Goal: Task Accomplishment & Management: Use online tool/utility

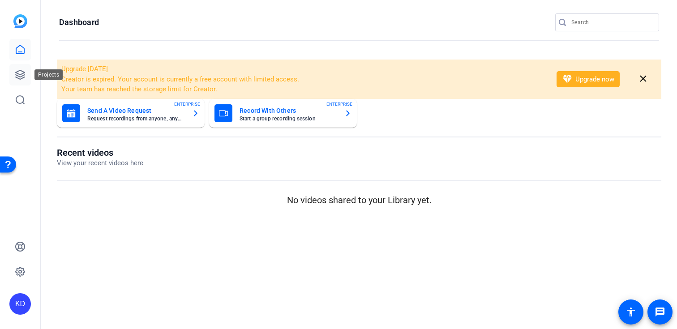
click at [13, 71] on link at bounding box center [19, 74] width 21 height 21
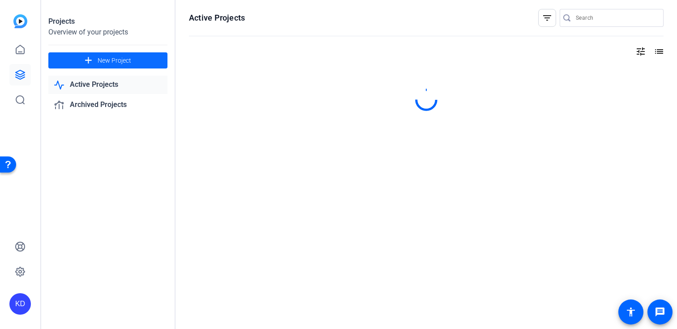
click at [156, 60] on span at bounding box center [107, 60] width 119 height 21
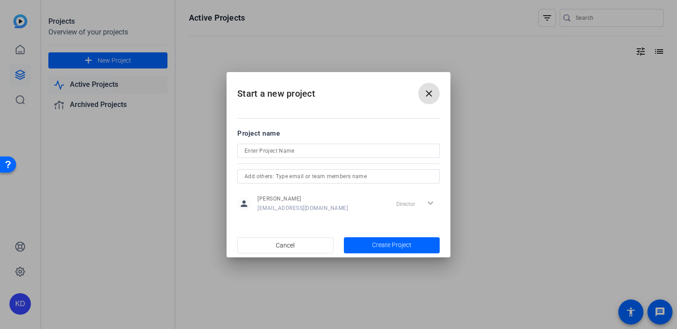
click at [285, 153] on input at bounding box center [338, 150] width 188 height 11
paste input "Shoot #01 with @Erika Centeno Openreel Project: Openreel Link: ID: Script Optio…"
click at [306, 156] on input "Shoot #01 with @Erika Centeno Openreel Project: Openreel Link: ID: Script Optio…" at bounding box center [338, 150] width 188 height 11
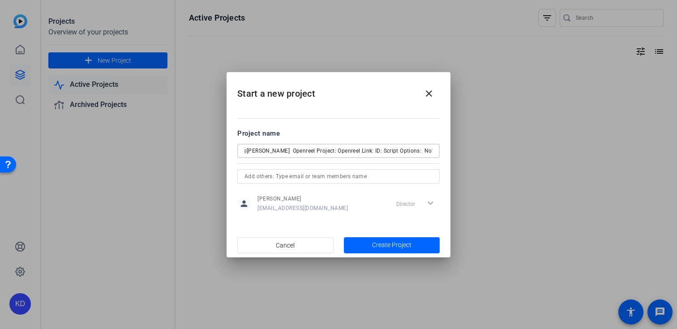
click at [306, 156] on input "Shoot #01 with @Erika Centeno Openreel Project: Openreel Link: ID: Script Optio…" at bounding box center [338, 150] width 188 height 11
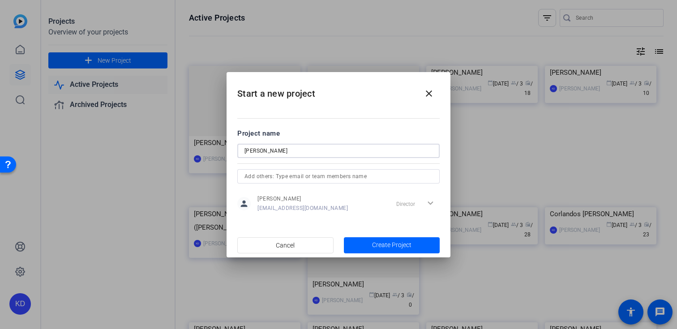
type input "Miley, Tim"
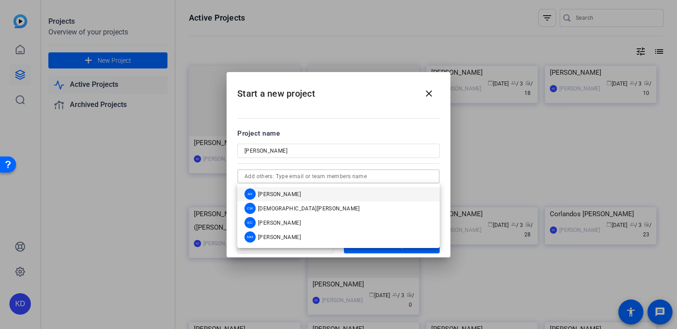
click at [343, 179] on input "text" at bounding box center [338, 176] width 188 height 11
click at [321, 193] on mat-option "AV Abby Veloz" at bounding box center [338, 194] width 202 height 14
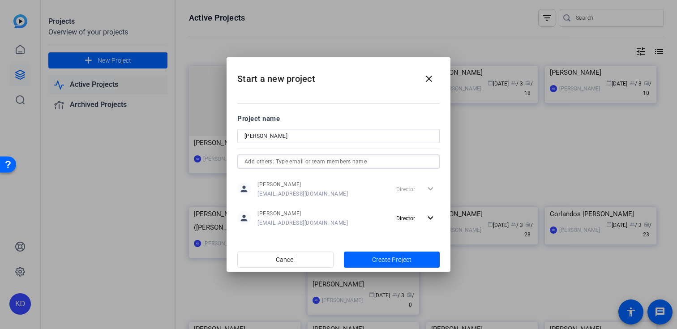
click at [336, 169] on div at bounding box center [338, 174] width 202 height 10
click at [338, 160] on input "text" at bounding box center [338, 161] width 188 height 11
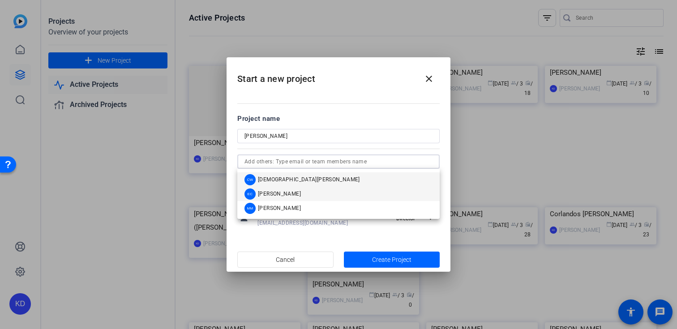
click at [302, 193] on mat-option "EC Erika Centeno" at bounding box center [338, 194] width 202 height 14
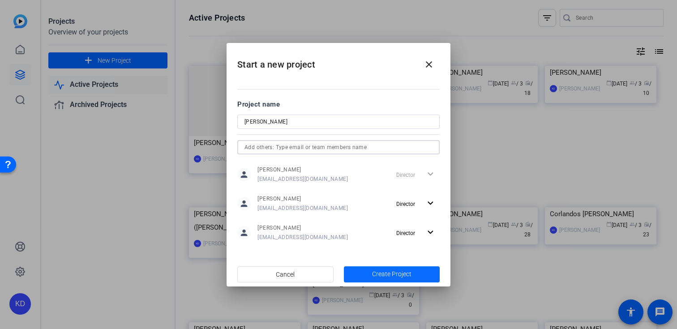
click at [373, 272] on span "Create Project" at bounding box center [391, 273] width 39 height 9
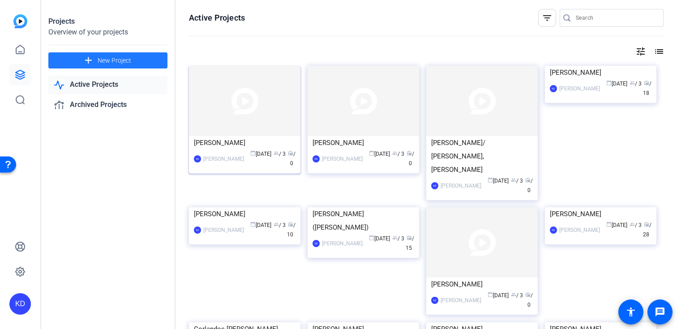
click at [244, 128] on img at bounding box center [244, 101] width 111 height 70
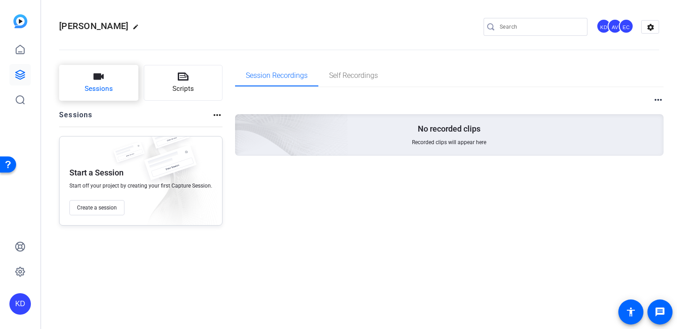
click at [99, 87] on span "Sessions" at bounding box center [99, 89] width 28 height 10
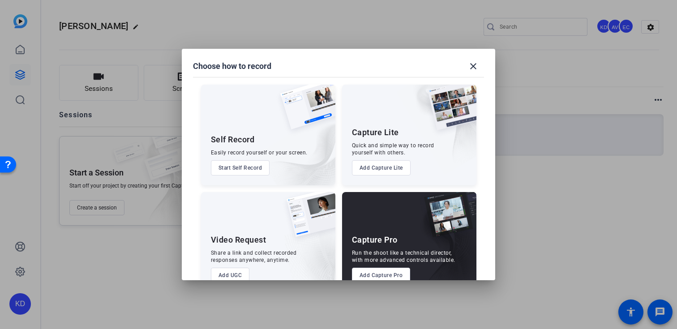
click at [371, 272] on button "Add Capture Pro" at bounding box center [381, 275] width 59 height 15
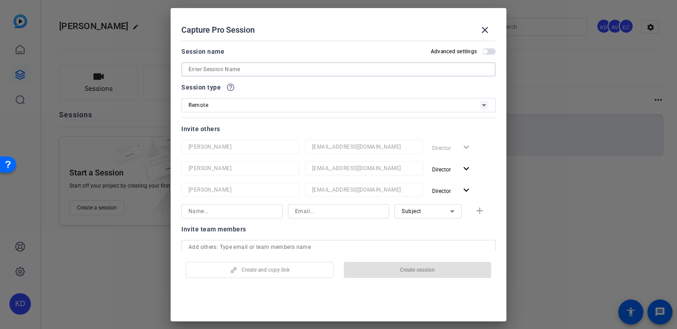
click at [315, 71] on input at bounding box center [338, 69] width 300 height 11
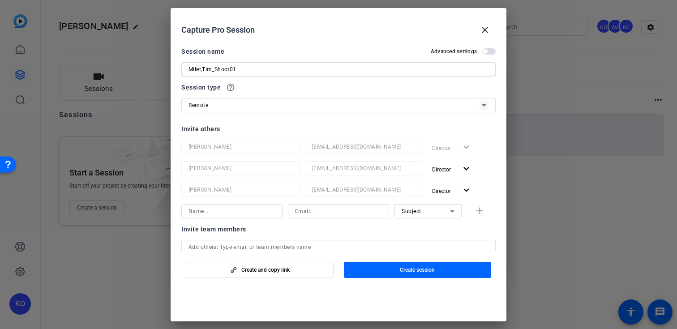
click at [201, 70] on input "Milet,Tim_Shoot01" at bounding box center [338, 69] width 300 height 11
click at [265, 68] on input "Miley,Tim_Shoot01" at bounding box center [338, 69] width 300 height 11
type input "Miley,Tim_Shoot01_TBD"
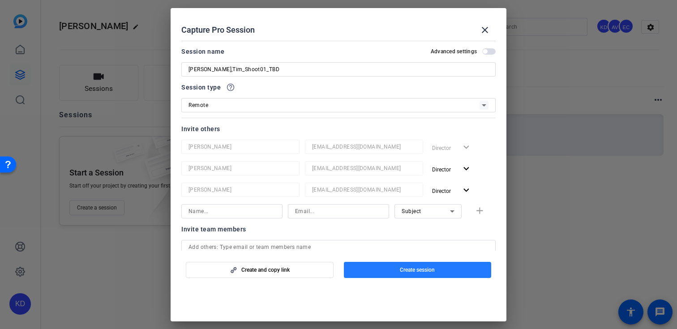
click at [424, 273] on span "Create session" at bounding box center [417, 269] width 35 height 7
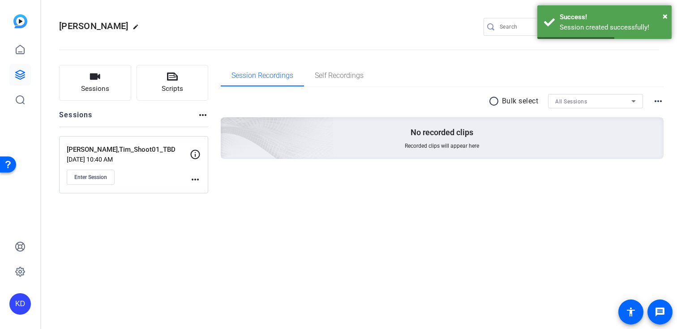
click at [194, 180] on mat-icon "more_horiz" at bounding box center [195, 179] width 11 height 11
click at [205, 191] on span "Edit Session" at bounding box center [217, 192] width 41 height 11
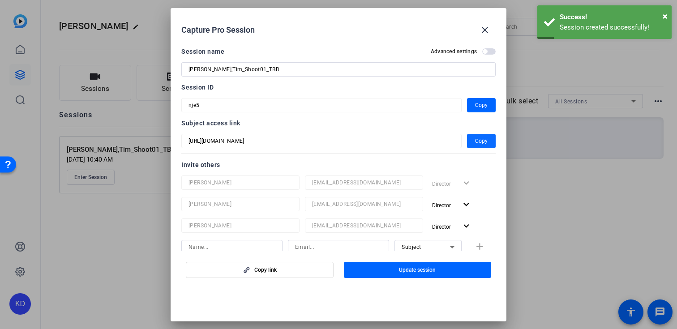
click at [485, 145] on span "Copy" at bounding box center [481, 141] width 13 height 11
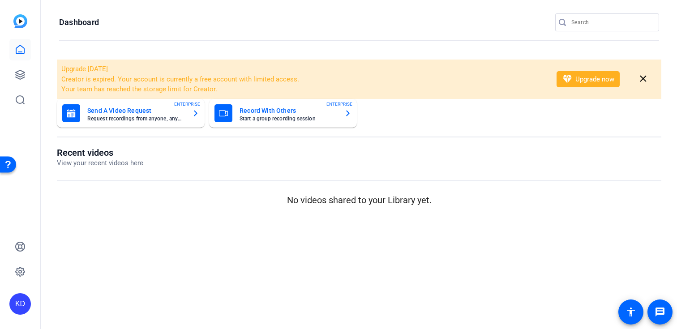
click at [578, 28] on div at bounding box center [611, 22] width 81 height 18
click at [589, 24] on input "Search" at bounding box center [611, 22] width 81 height 11
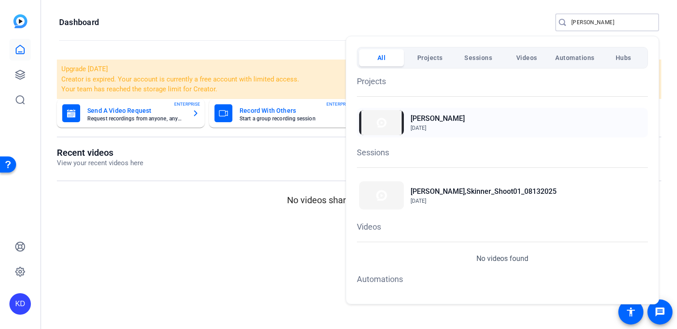
type input "[PERSON_NAME]"
click at [436, 124] on h2 "[PERSON_NAME]" at bounding box center [437, 118] width 54 height 11
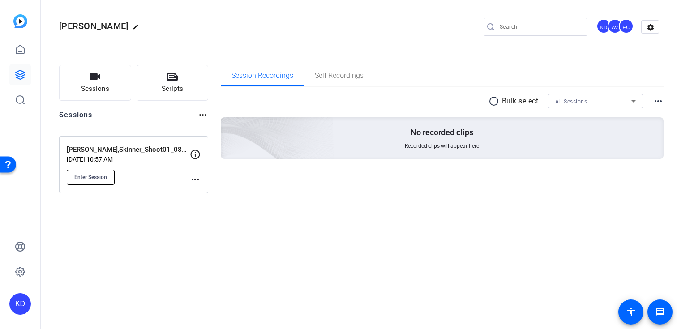
click at [96, 176] on span "Enter Session" at bounding box center [90, 177] width 33 height 7
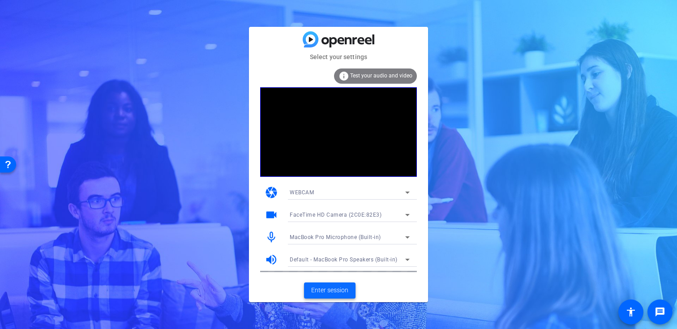
click at [323, 288] on span "Enter session" at bounding box center [329, 290] width 37 height 9
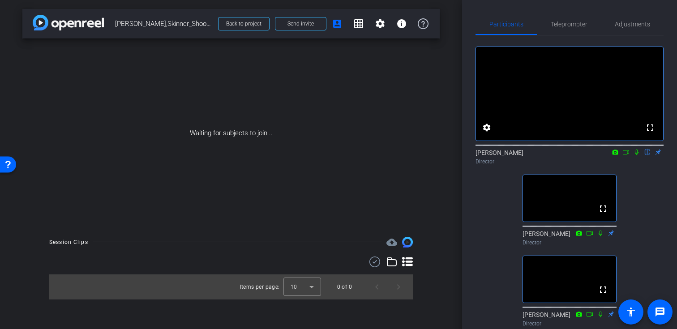
click at [637, 155] on icon at bounding box center [637, 153] width 4 height 6
